Goal: Transaction & Acquisition: Purchase product/service

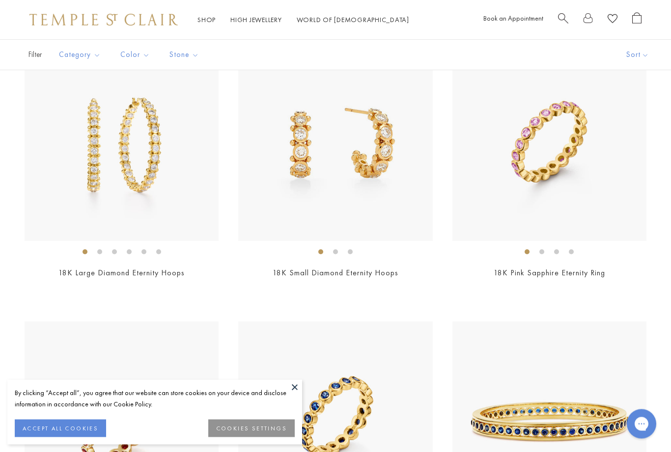
scroll to position [3820, 0]
click at [296, 395] on button at bounding box center [294, 387] width 15 height 15
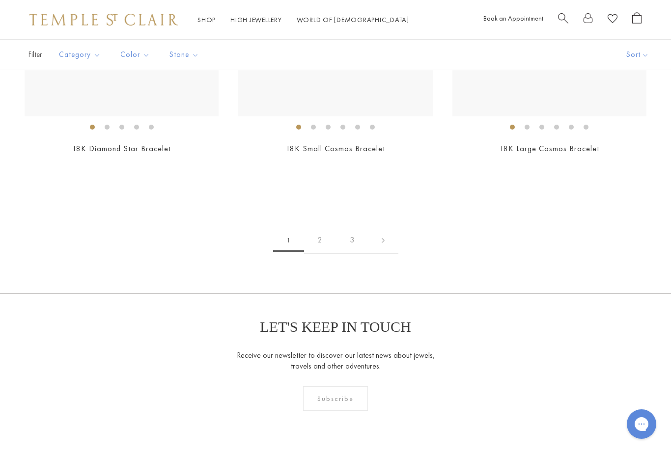
scroll to position [4762, 0]
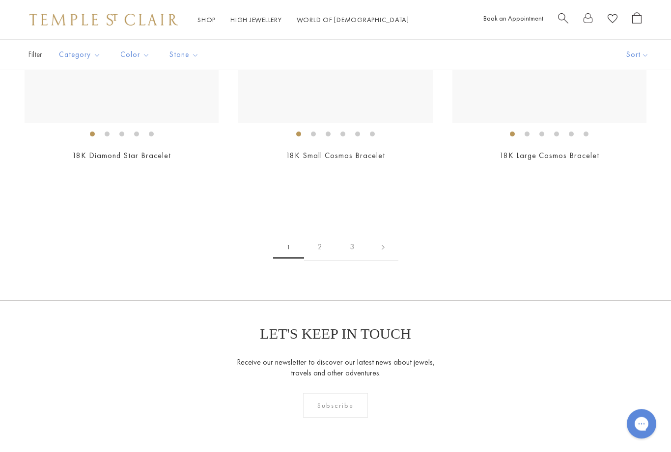
click at [323, 248] on link "2" at bounding box center [320, 247] width 32 height 27
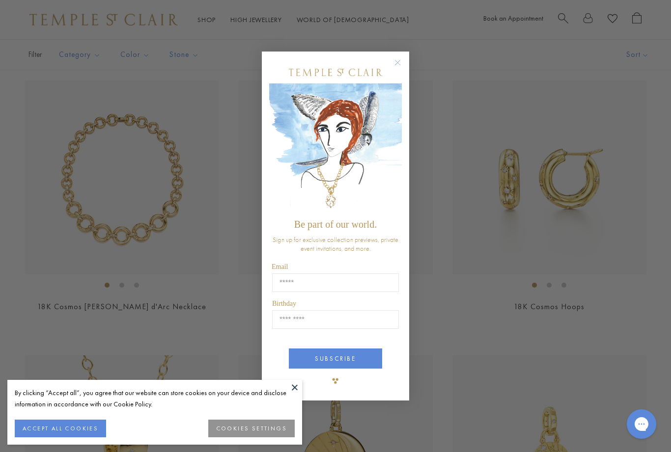
scroll to position [210, 0]
click at [396, 68] on circle "Close dialog" at bounding box center [398, 62] width 12 height 12
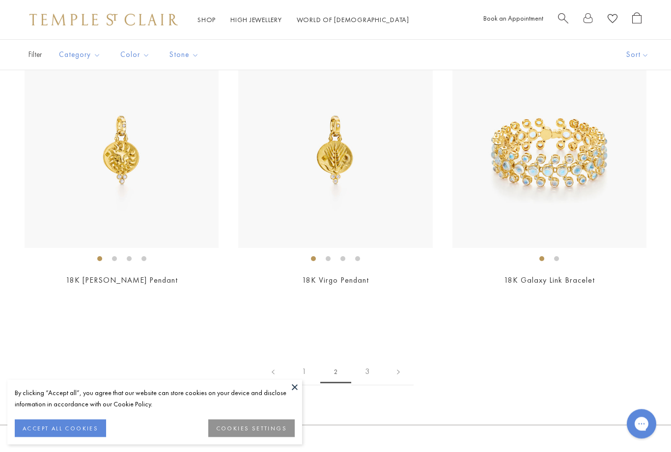
scroll to position [4638, 0]
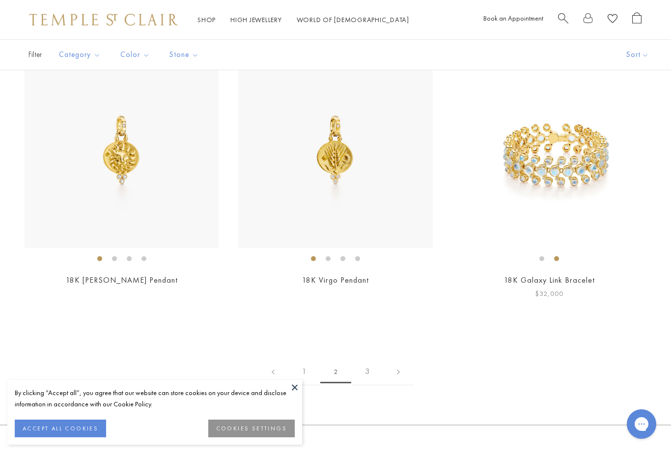
click at [610, 203] on img at bounding box center [549, 151] width 194 height 194
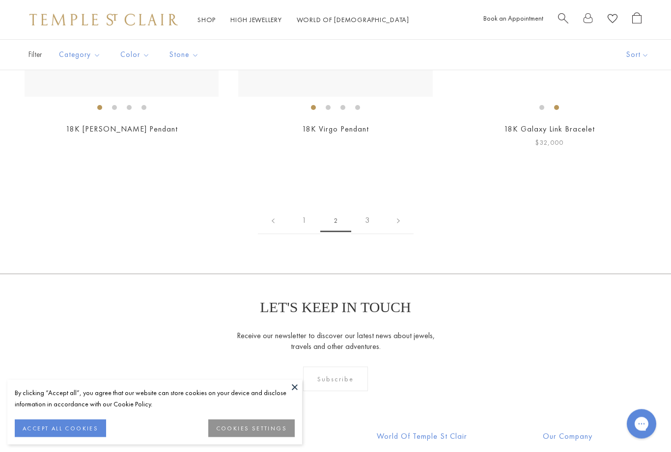
scroll to position [4789, 0]
click at [372, 214] on link "3" at bounding box center [367, 220] width 32 height 27
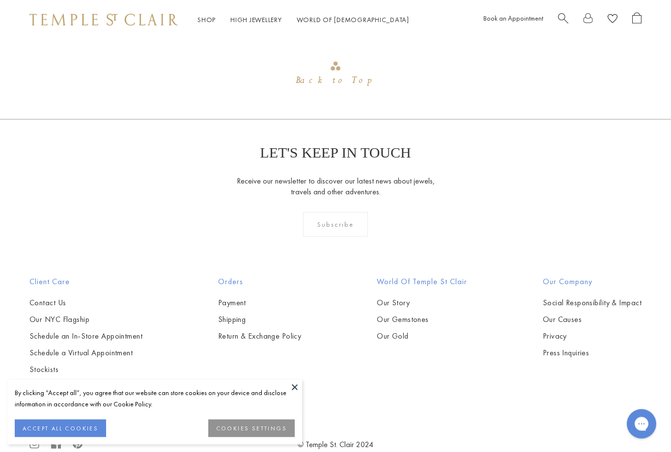
scroll to position [861, 0]
click at [292, 395] on button at bounding box center [294, 387] width 15 height 15
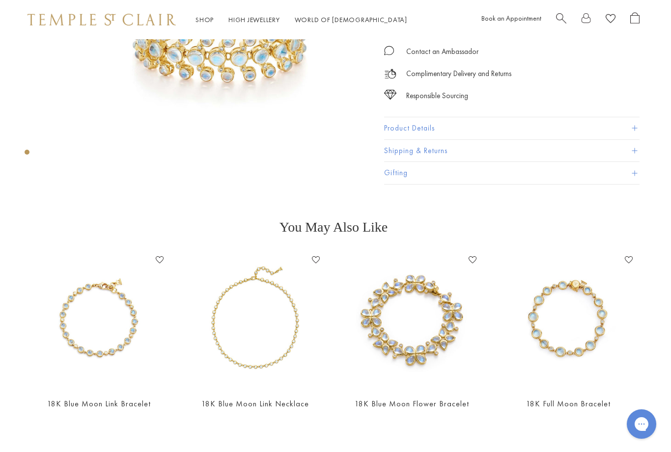
scroll to position [170, 2]
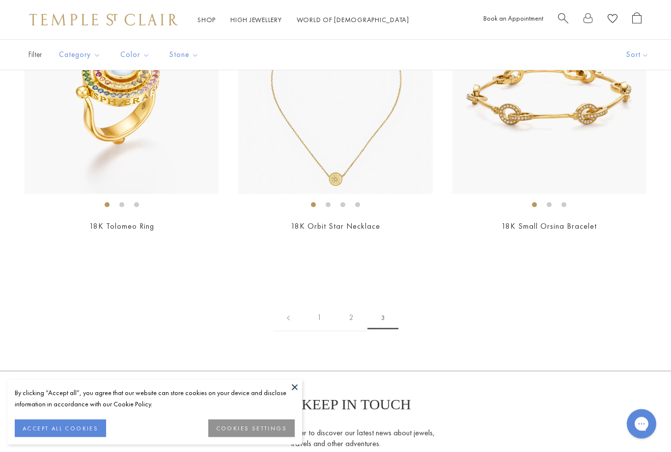
scroll to position [277, 0]
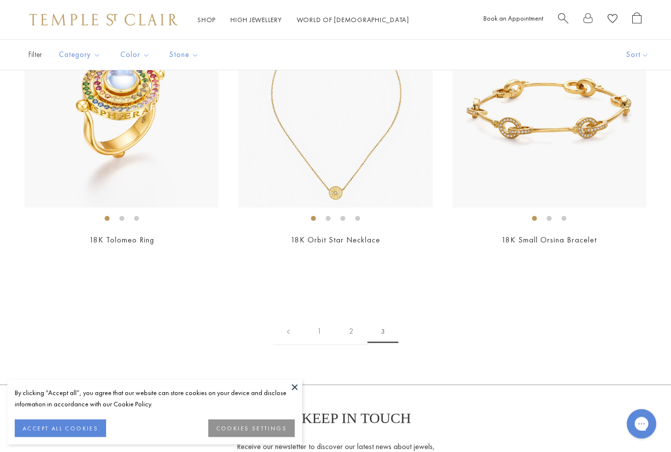
click at [318, 332] on link "1" at bounding box center [319, 332] width 32 height 27
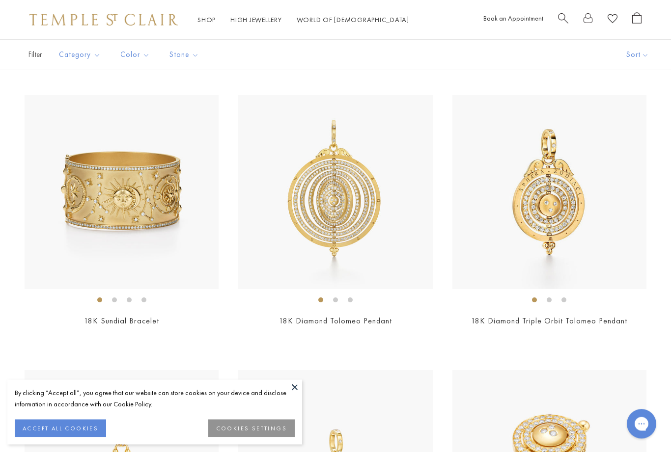
scroll to position [746, 0]
click at [357, 217] on img at bounding box center [335, 192] width 194 height 194
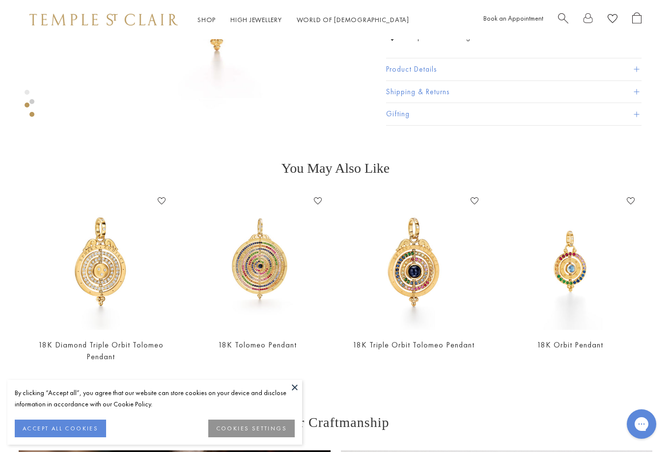
scroll to position [570, 0]
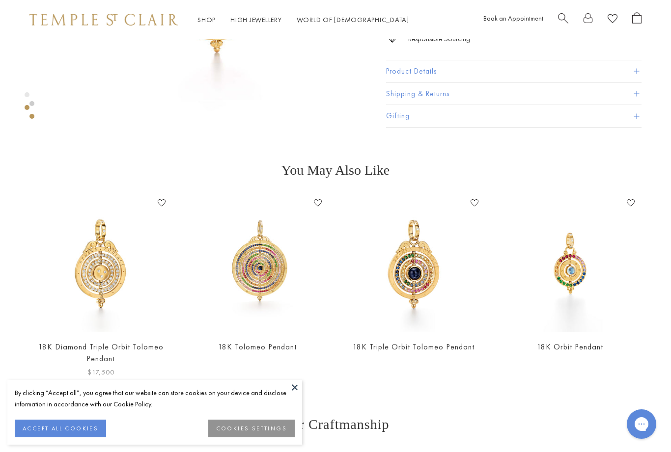
click at [105, 269] on img at bounding box center [100, 263] width 137 height 137
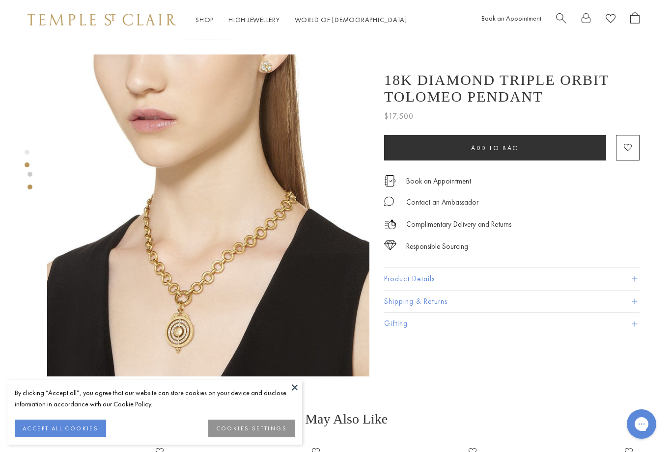
scroll to position [321, 2]
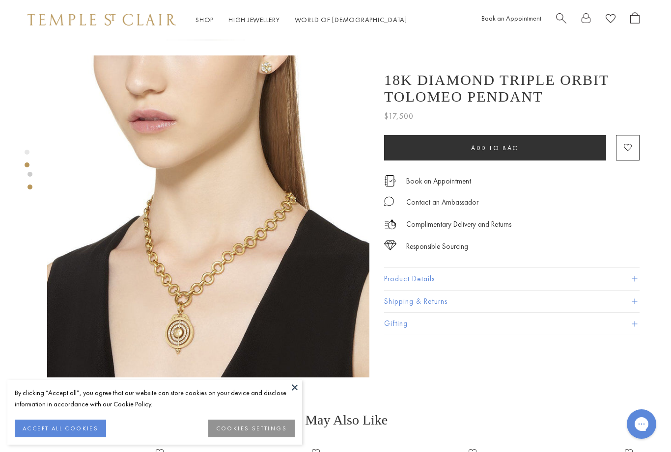
click at [569, 276] on button "Product Details" at bounding box center [511, 279] width 255 height 22
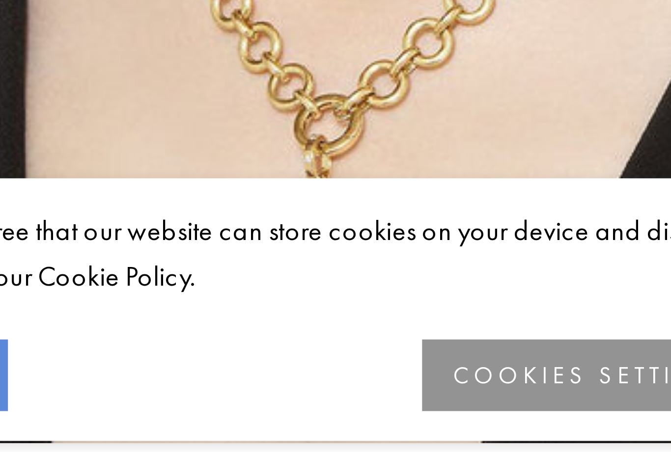
scroll to position [262, 0]
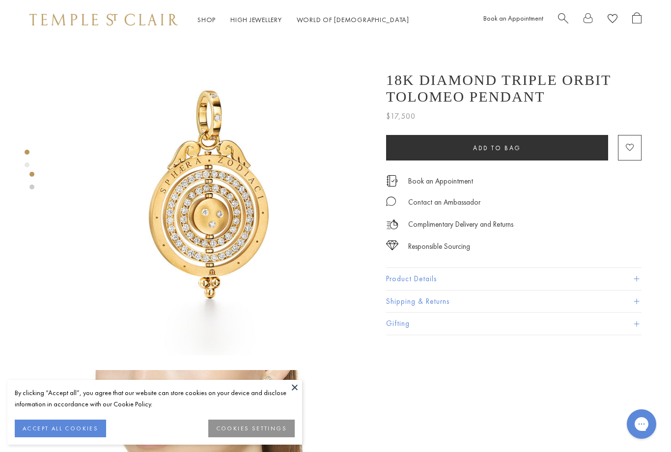
scroll to position [5, 0]
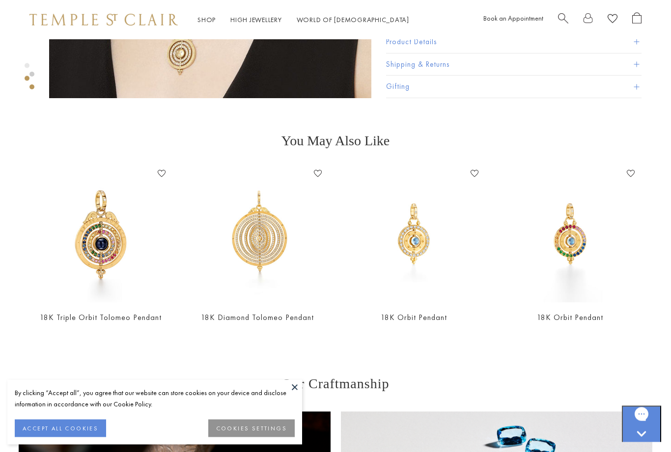
scroll to position [602, 0]
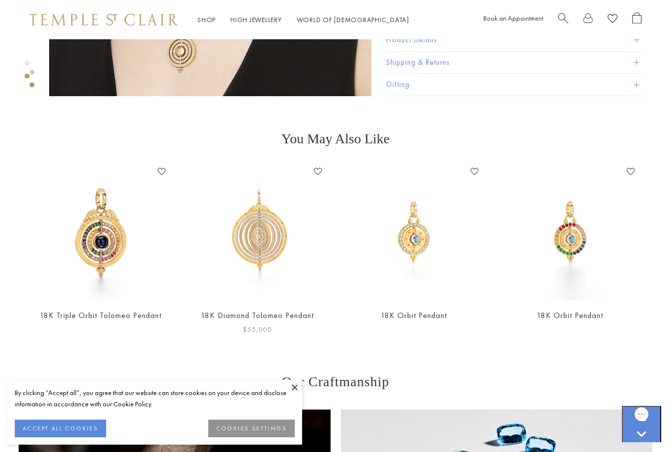
click at [285, 237] on img at bounding box center [257, 232] width 137 height 137
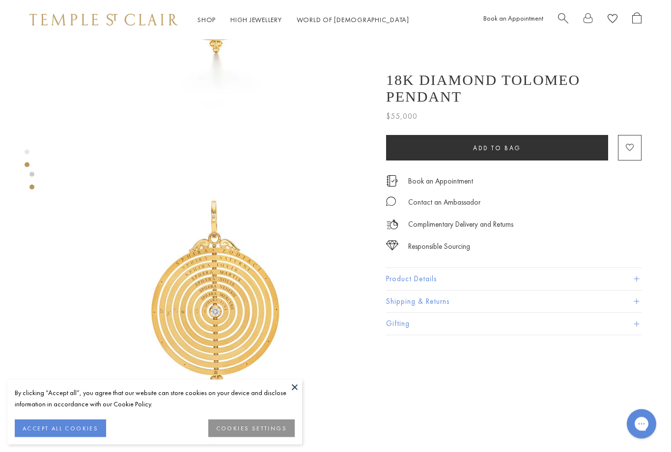
scroll to position [235, 0]
click at [408, 268] on button "Product Details" at bounding box center [513, 279] width 255 height 22
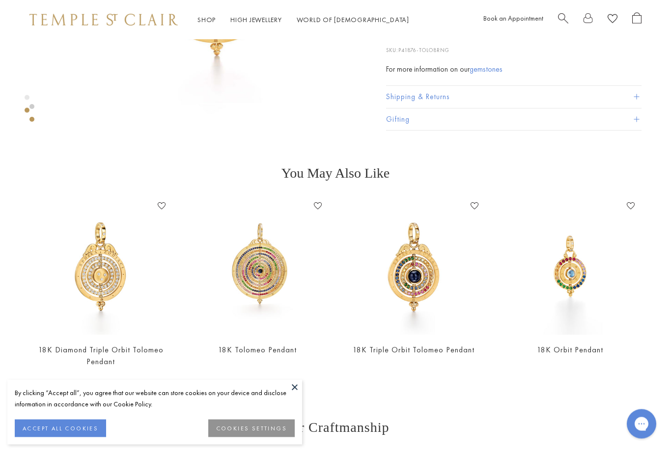
scroll to position [568, 0]
click at [108, 277] on img at bounding box center [100, 266] width 137 height 137
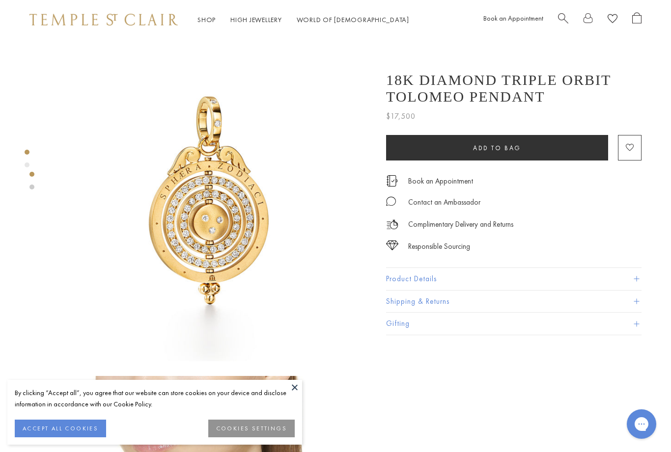
click at [595, 279] on button "Product Details" at bounding box center [513, 279] width 255 height 22
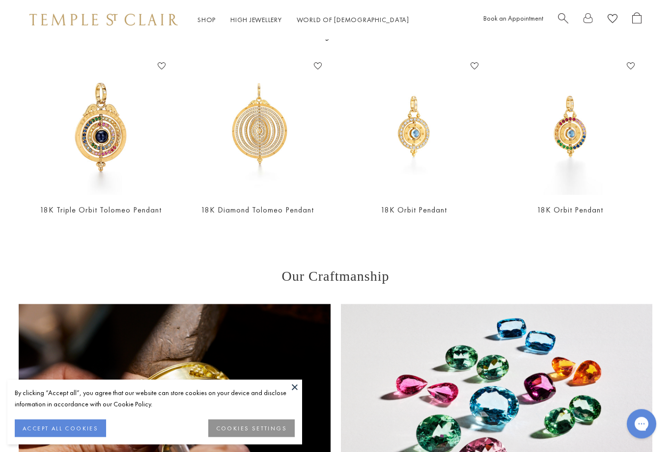
scroll to position [707, 0]
click at [568, 139] on img at bounding box center [570, 126] width 137 height 137
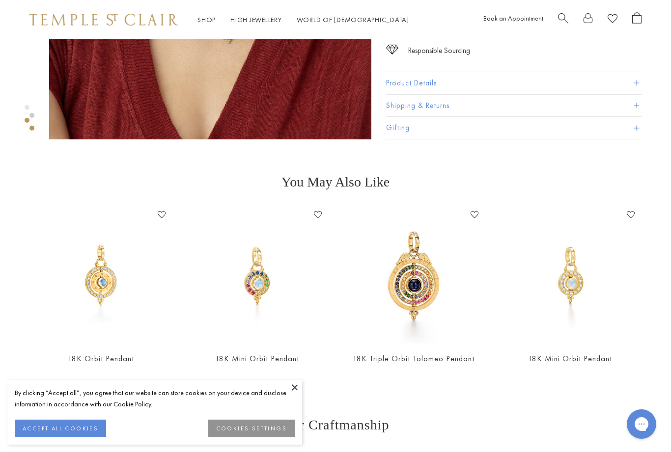
scroll to position [560, 0]
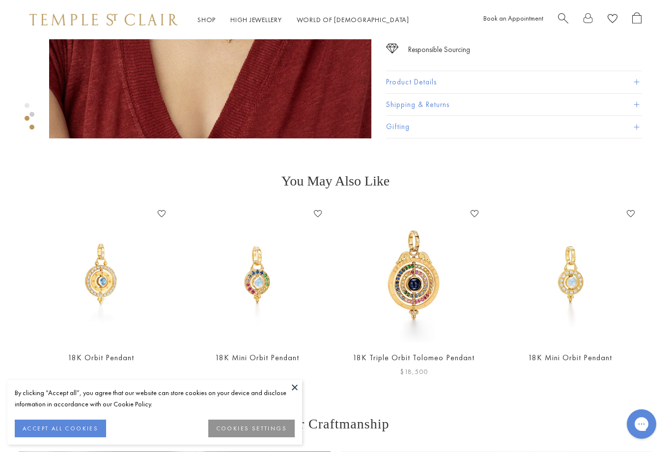
click at [419, 267] on img at bounding box center [413, 274] width 137 height 137
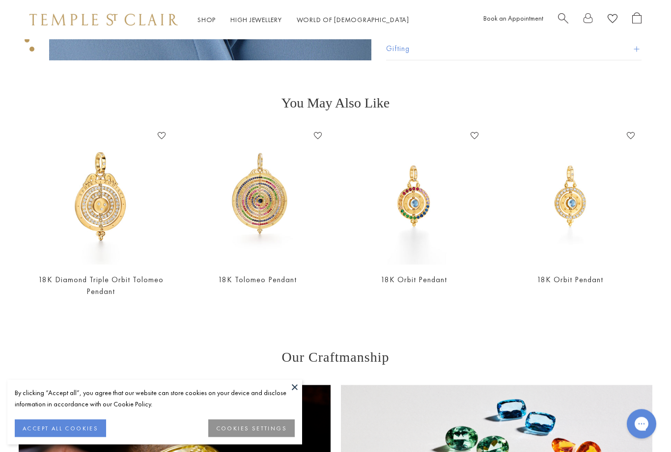
scroll to position [638, 0]
click at [266, 201] on img at bounding box center [257, 196] width 137 height 137
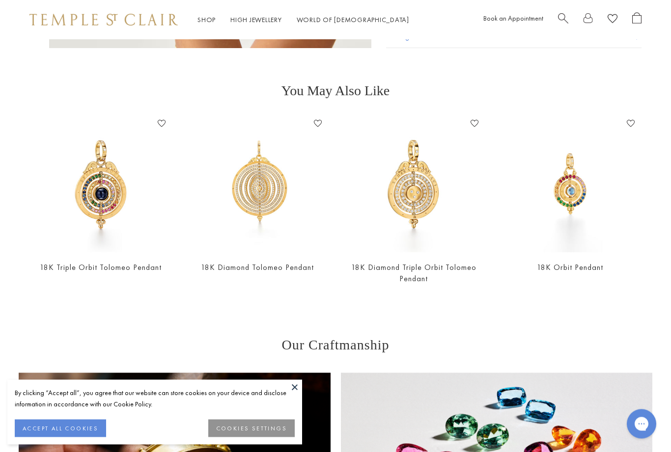
scroll to position [1660, 0]
click at [96, 196] on img at bounding box center [100, 184] width 137 height 137
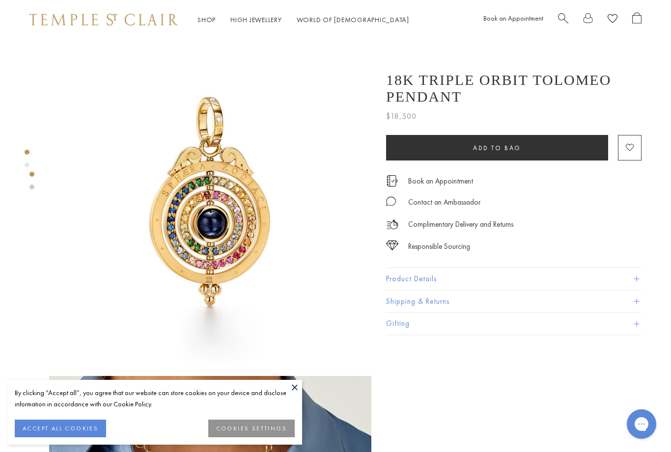
click at [613, 276] on button "Product Details" at bounding box center [513, 279] width 255 height 22
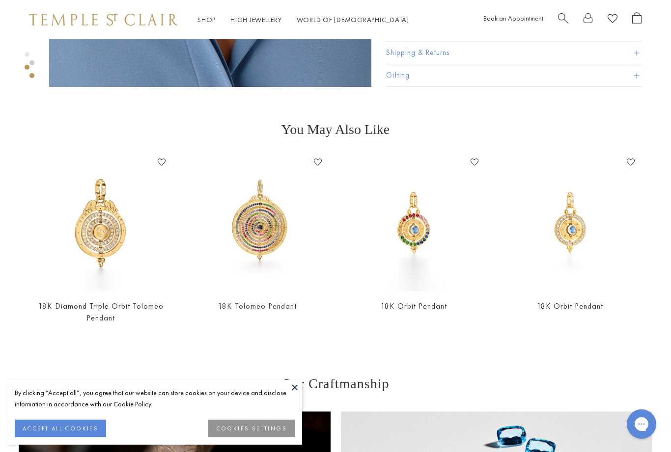
scroll to position [612, 0]
click at [573, 244] on img at bounding box center [570, 222] width 137 height 137
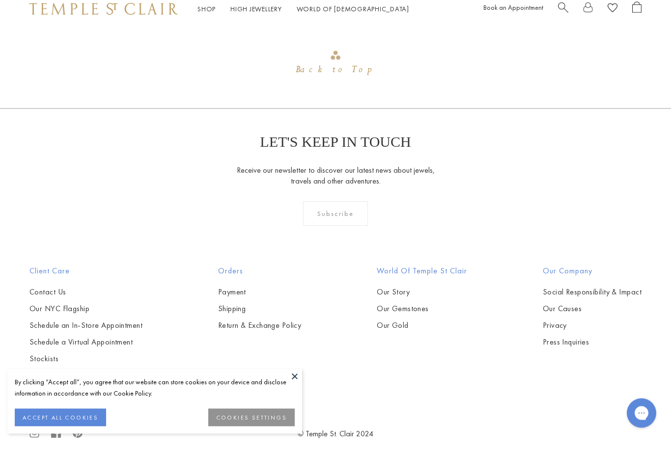
scroll to position [1197, 0]
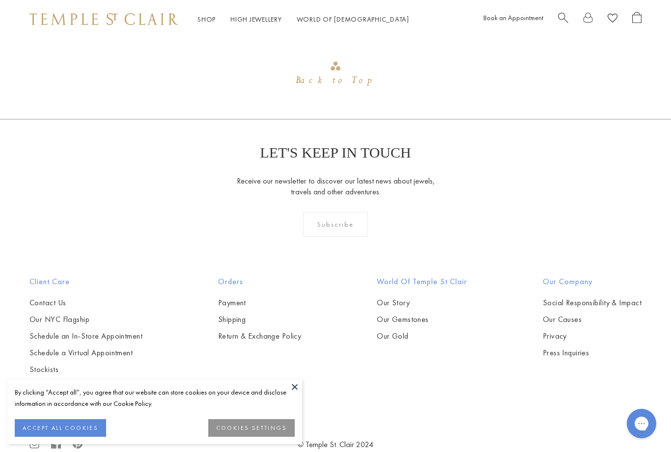
click at [300, 395] on button at bounding box center [294, 387] width 15 height 15
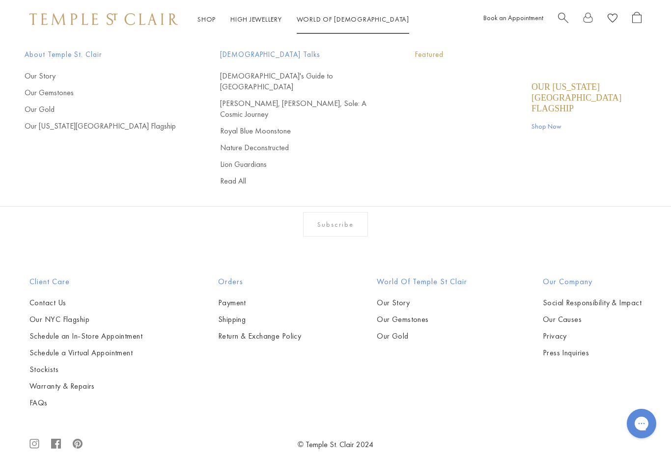
click at [339, 23] on link "World of [GEOGRAPHIC_DATA][DEMOGRAPHIC_DATA]" at bounding box center [353, 19] width 112 height 9
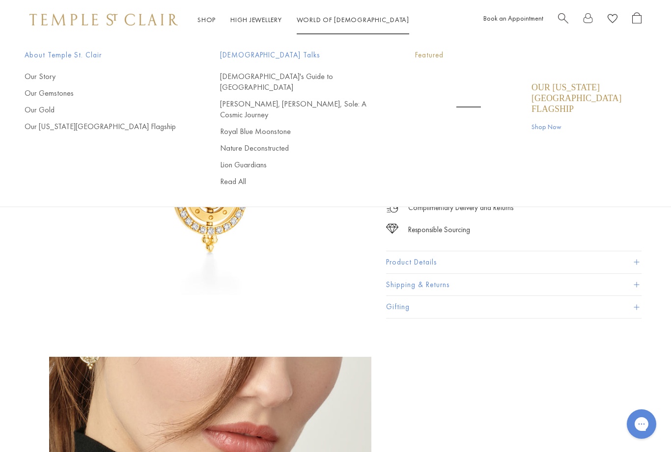
scroll to position [22, 0]
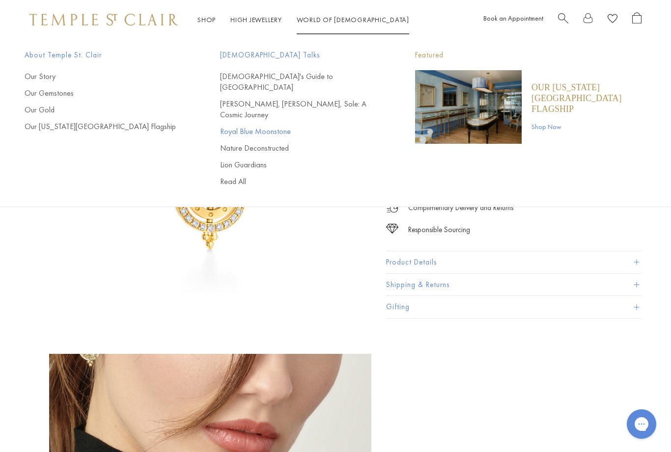
click at [276, 126] on link "Royal Blue Moonstone" at bounding box center [298, 131] width 156 height 11
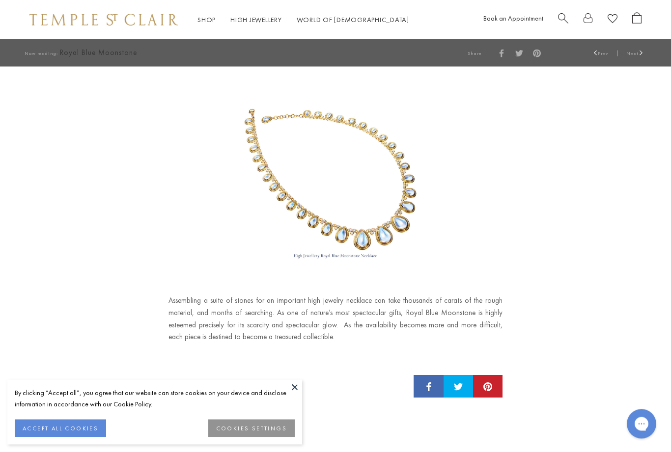
scroll to position [1190, 0]
click at [399, 199] on img at bounding box center [336, 184] width 258 height 154
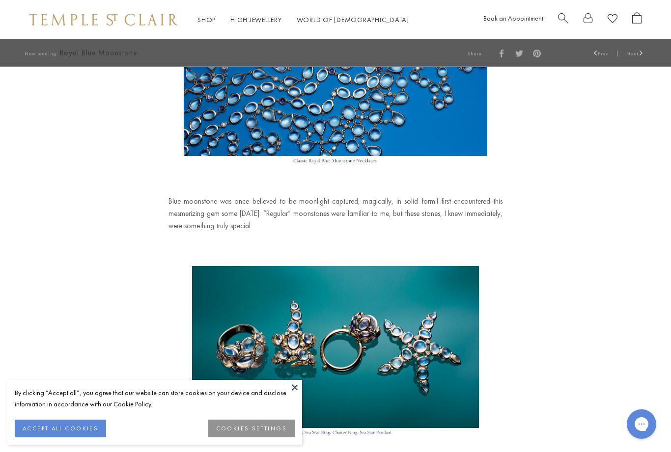
scroll to position [0, 0]
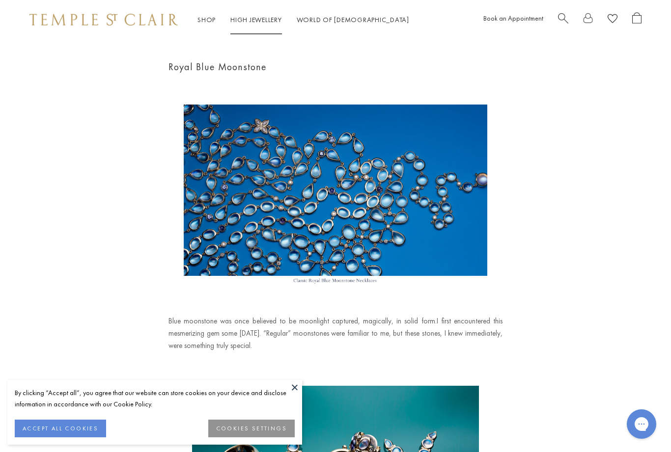
click at [261, 19] on link "High Jewellery High Jewellery" at bounding box center [256, 19] width 52 height 9
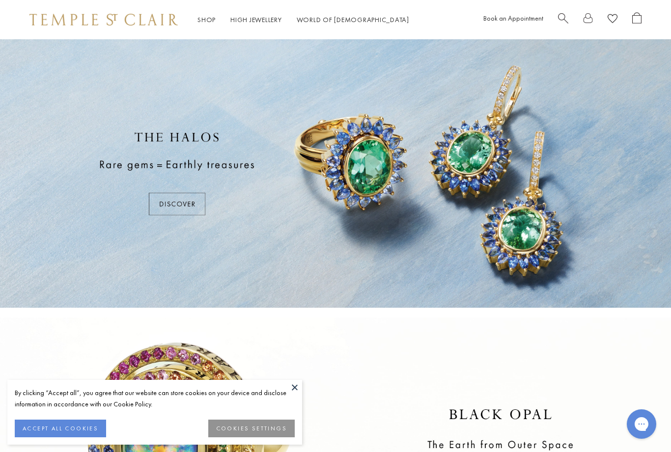
click at [204, 19] on link "Shop Shop" at bounding box center [206, 19] width 18 height 9
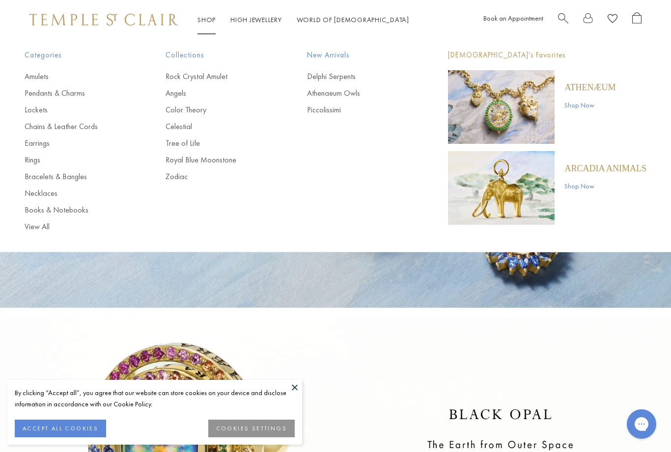
click at [603, 88] on p "Athenæum" at bounding box center [589, 87] width 51 height 11
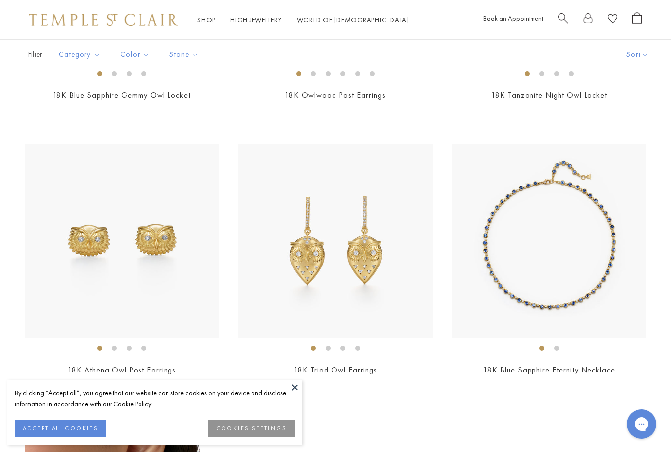
scroll to position [1522, 0]
click at [366, 273] on img at bounding box center [335, 241] width 194 height 194
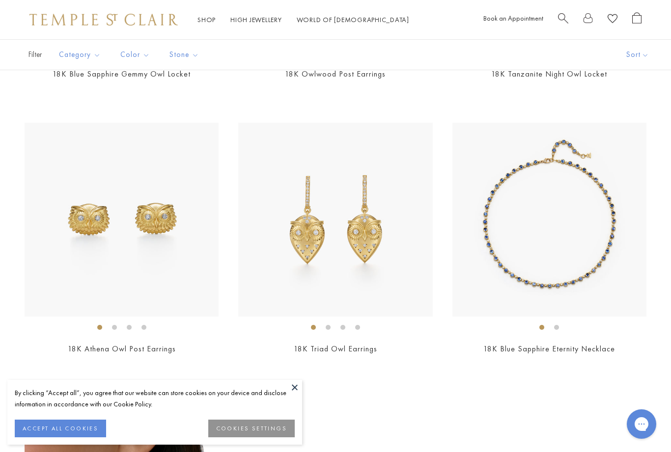
click at [207, 9] on div "Shop Shop Categories Amulets Pendants & Charms Lockets Chains & Leather Cords E…" at bounding box center [335, 19] width 671 height 39
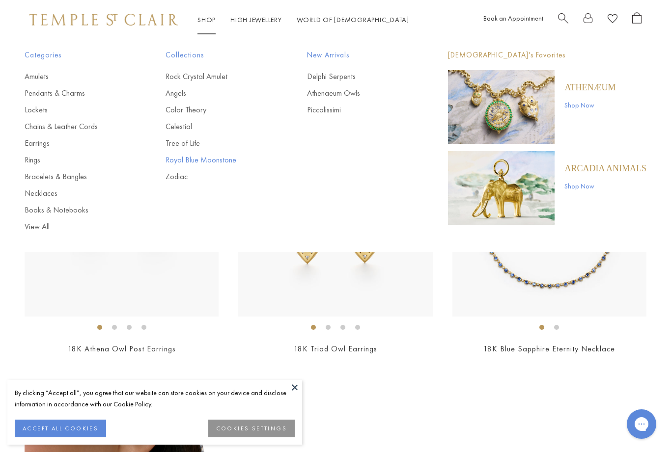
click at [191, 162] on link "Royal Blue Moonstone" at bounding box center [216, 160] width 102 height 11
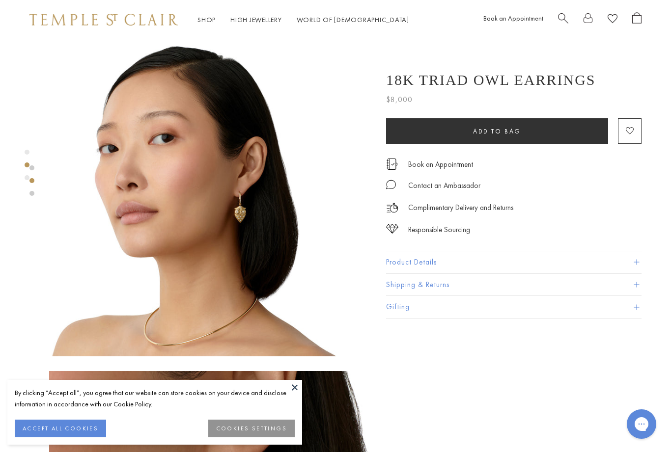
scroll to position [341, 0]
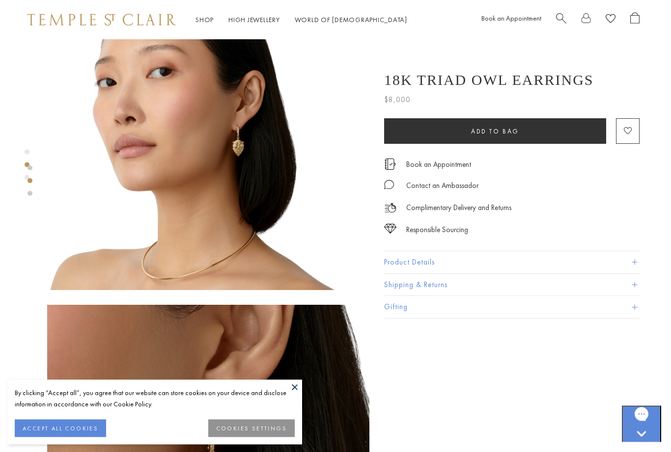
scroll to position [408, 2]
click at [422, 255] on button "Product Details" at bounding box center [511, 262] width 255 height 22
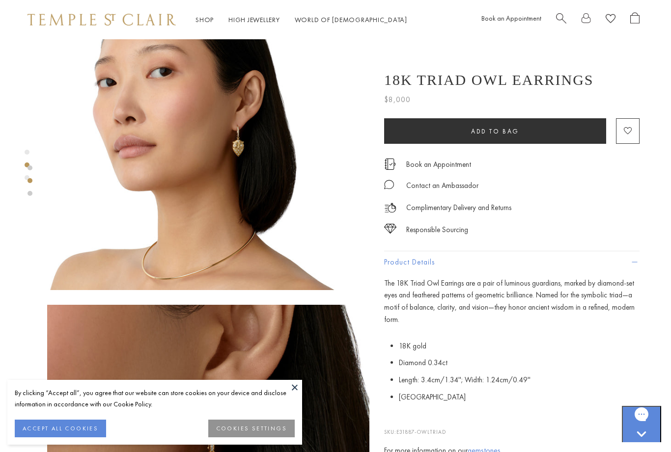
scroll to position [392, 1]
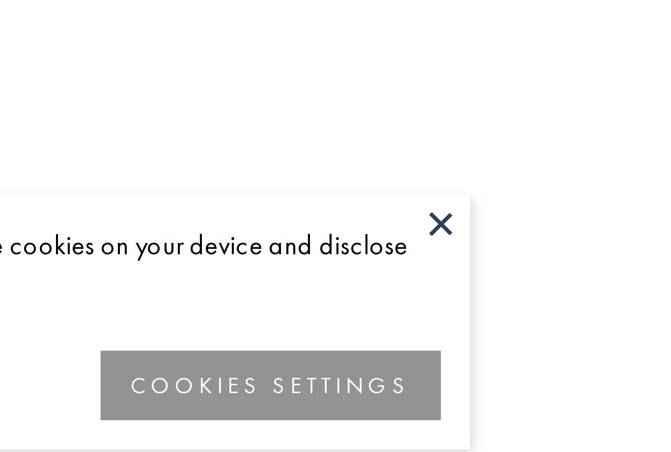
click at [287, 380] on button at bounding box center [294, 387] width 15 height 15
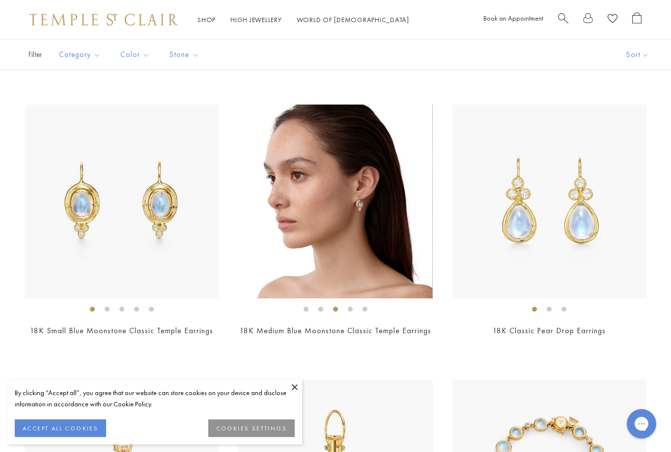
scroll to position [1287, 0]
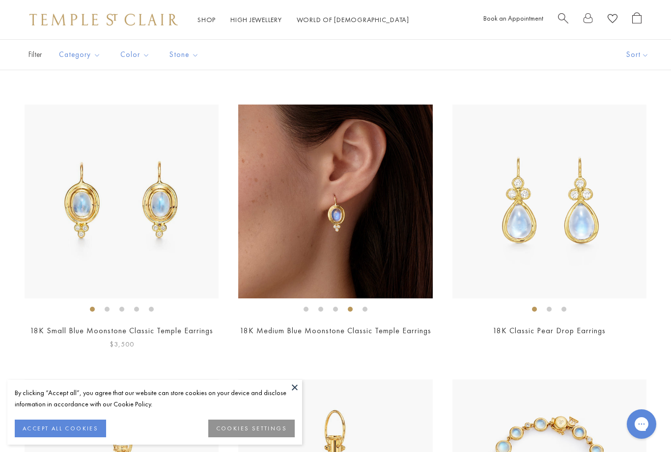
click at [76, 230] on img at bounding box center [122, 202] width 194 height 194
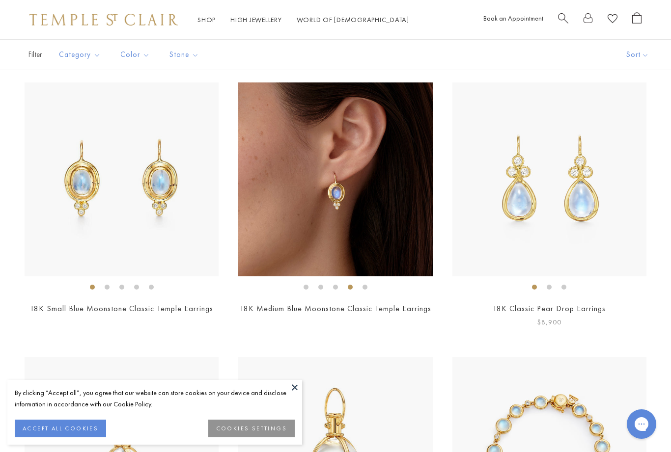
click at [522, 178] on img at bounding box center [549, 179] width 194 height 194
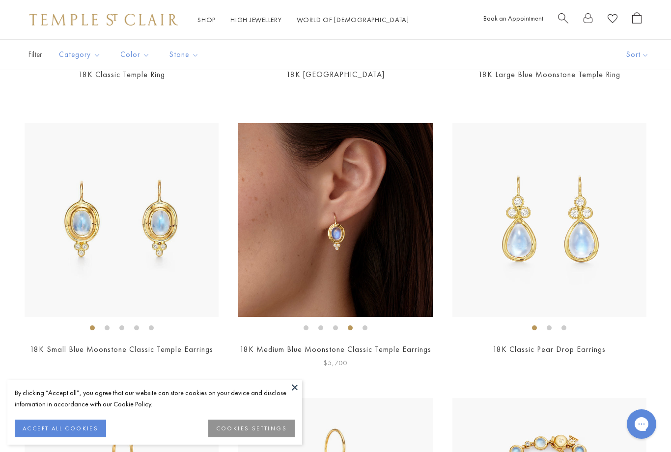
click at [301, 217] on img at bounding box center [335, 220] width 194 height 194
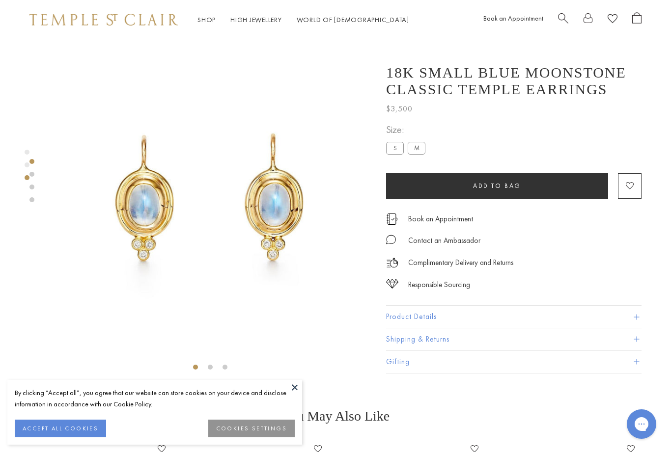
click at [291, 387] on button at bounding box center [294, 387] width 15 height 15
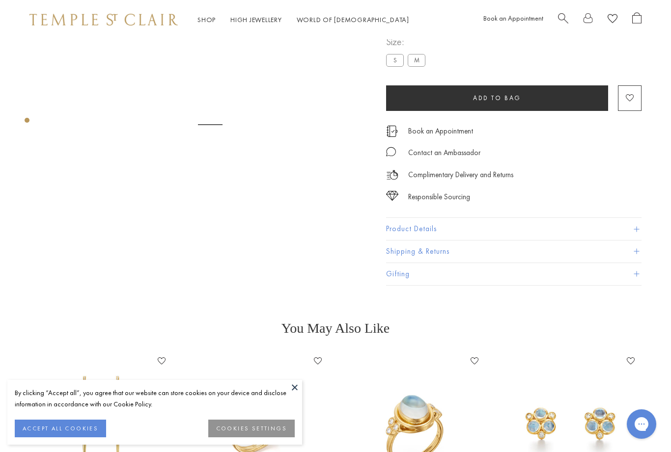
scroll to position [39, 0]
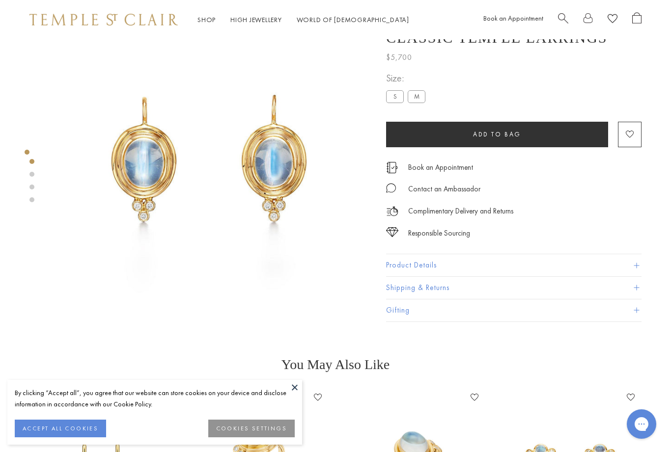
click at [597, 261] on button "Product Details" at bounding box center [513, 266] width 255 height 22
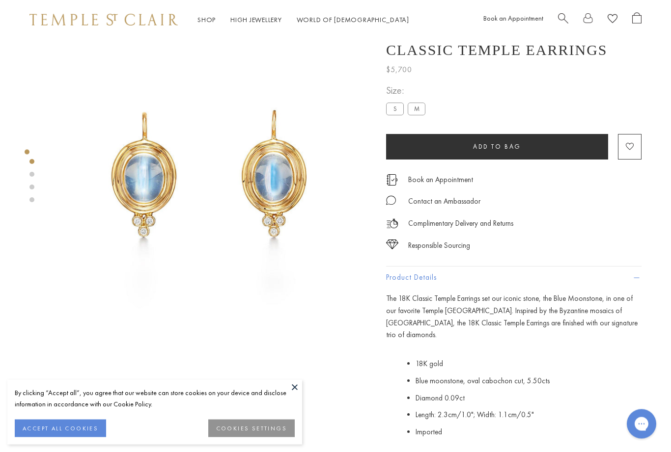
scroll to position [0, 0]
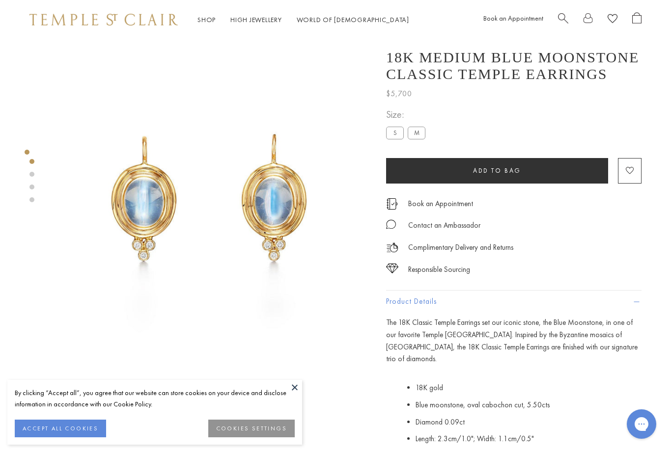
click at [393, 135] on label "S" at bounding box center [395, 133] width 18 height 12
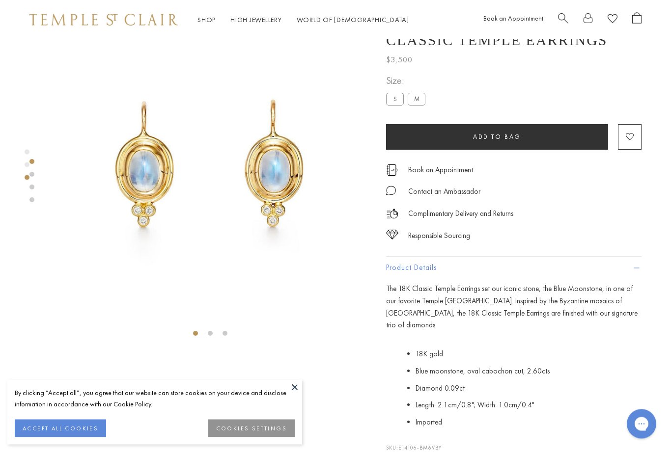
scroll to position [39, 0]
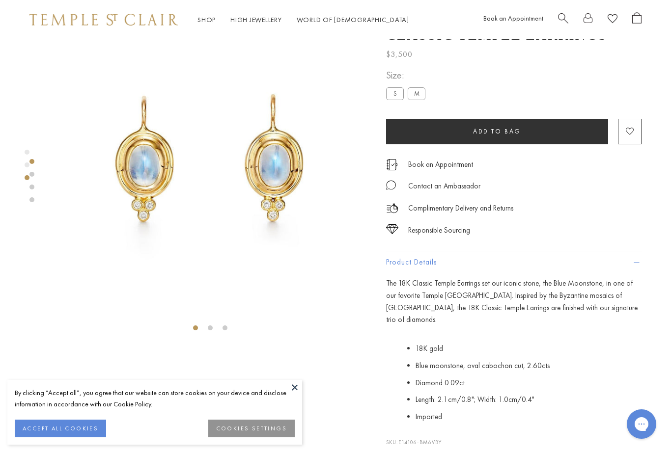
click at [416, 94] on label "M" at bounding box center [416, 93] width 18 height 12
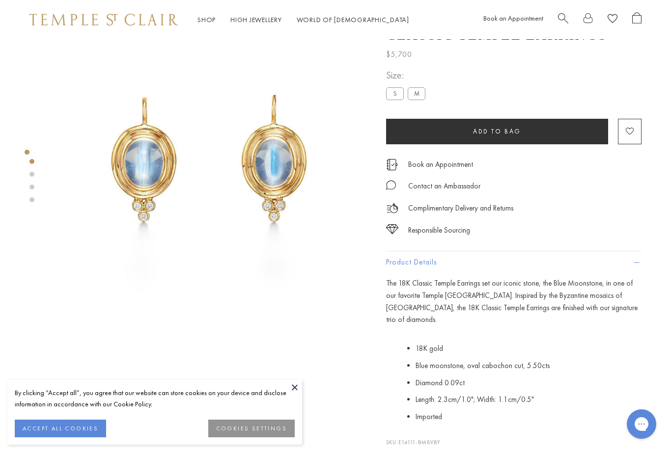
click at [393, 97] on label "S" at bounding box center [395, 93] width 18 height 12
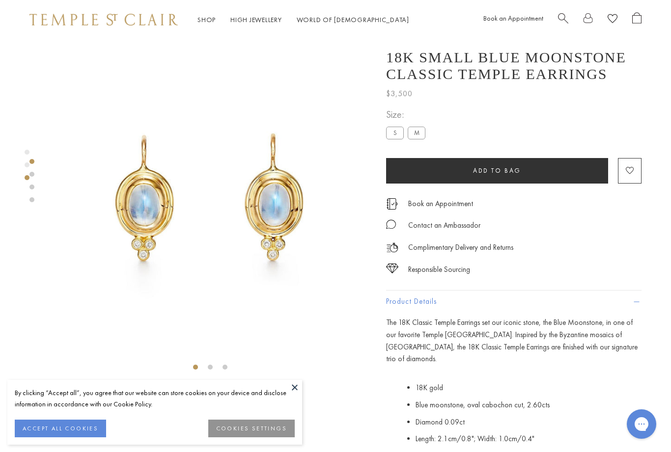
click at [413, 131] on label "M" at bounding box center [416, 133] width 18 height 12
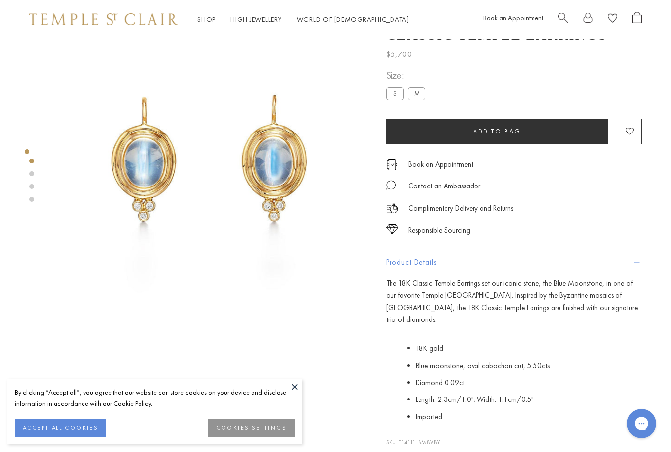
scroll to position [39, 0]
click at [389, 92] on label "S" at bounding box center [395, 93] width 18 height 12
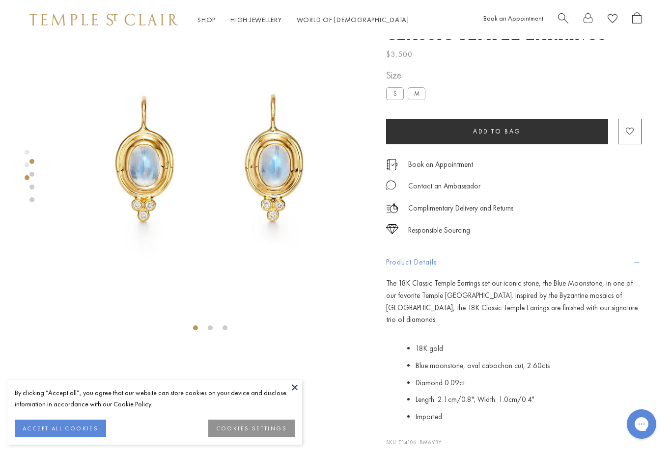
click at [418, 96] on label "M" at bounding box center [416, 93] width 18 height 12
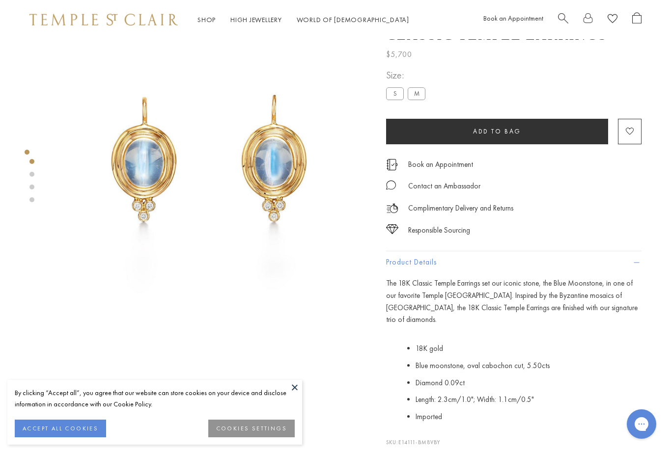
click at [393, 94] on label "S" at bounding box center [395, 93] width 18 height 12
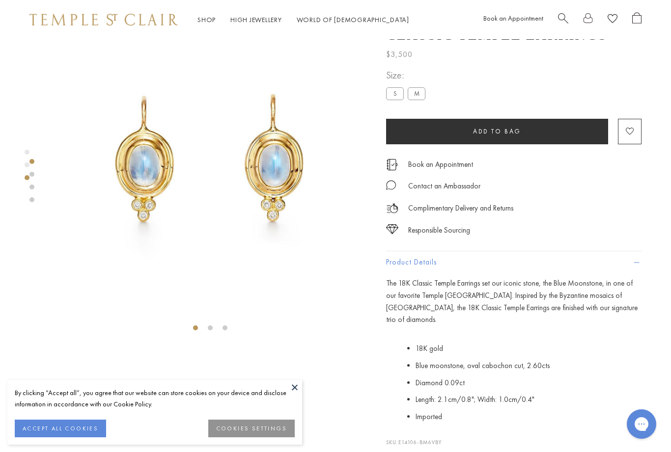
click at [576, 134] on button "Add to bag" at bounding box center [497, 132] width 222 height 26
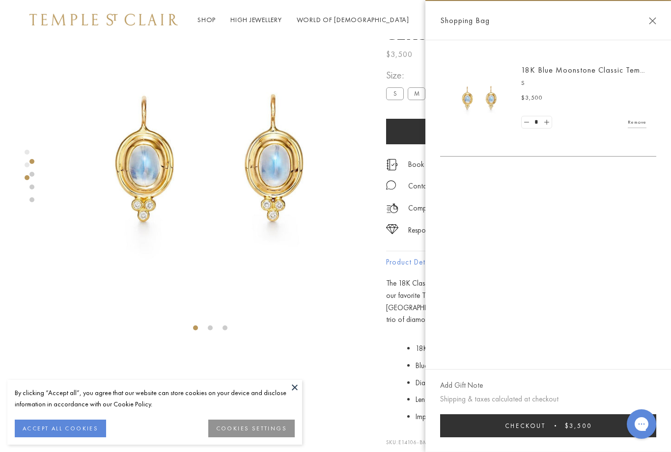
click at [592, 430] on span "$3,500" at bounding box center [578, 426] width 27 height 8
